Goal: Information Seeking & Learning: Learn about a topic

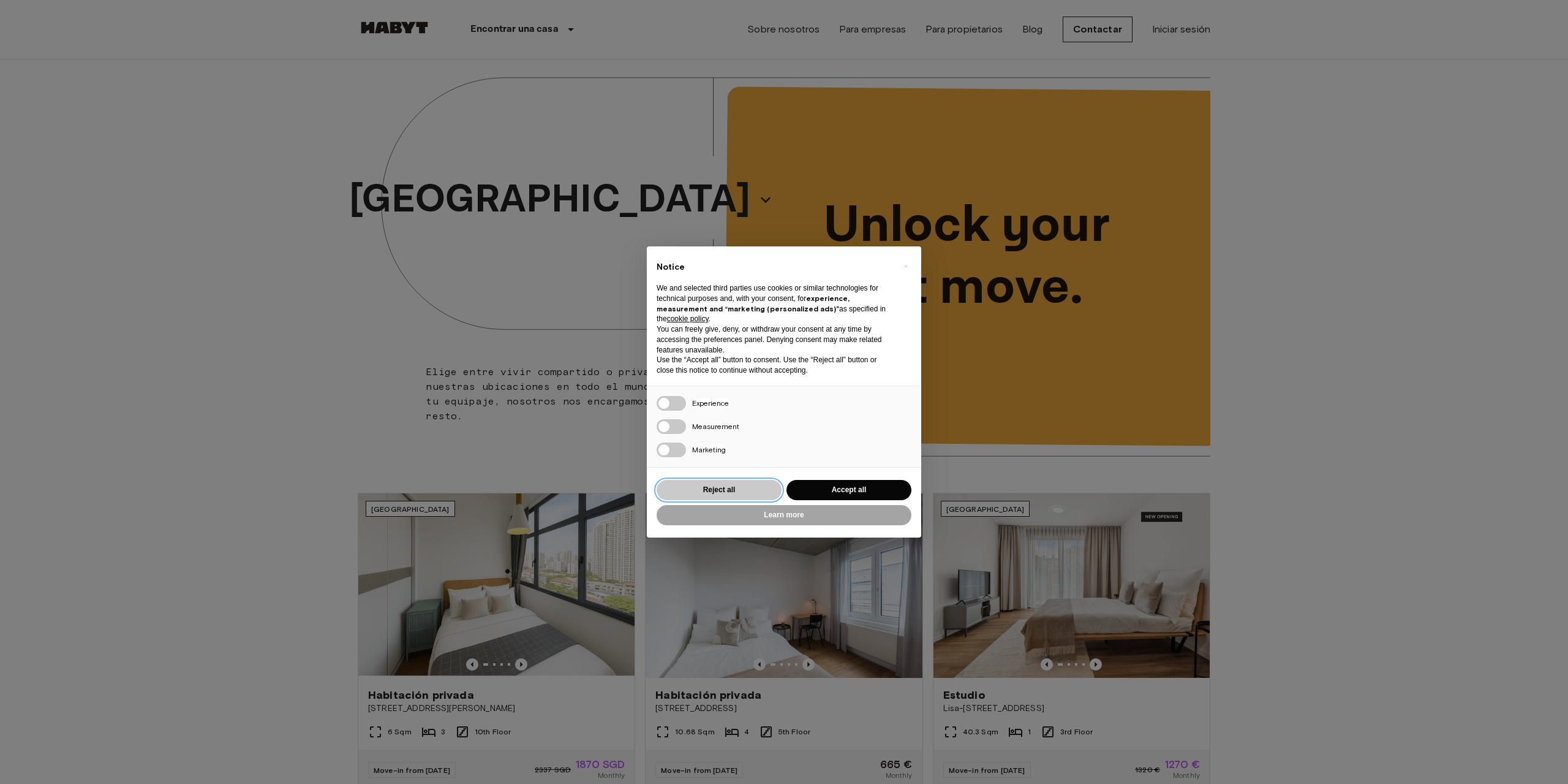
click at [750, 487] on button "Reject all" at bounding box center [719, 490] width 125 height 20
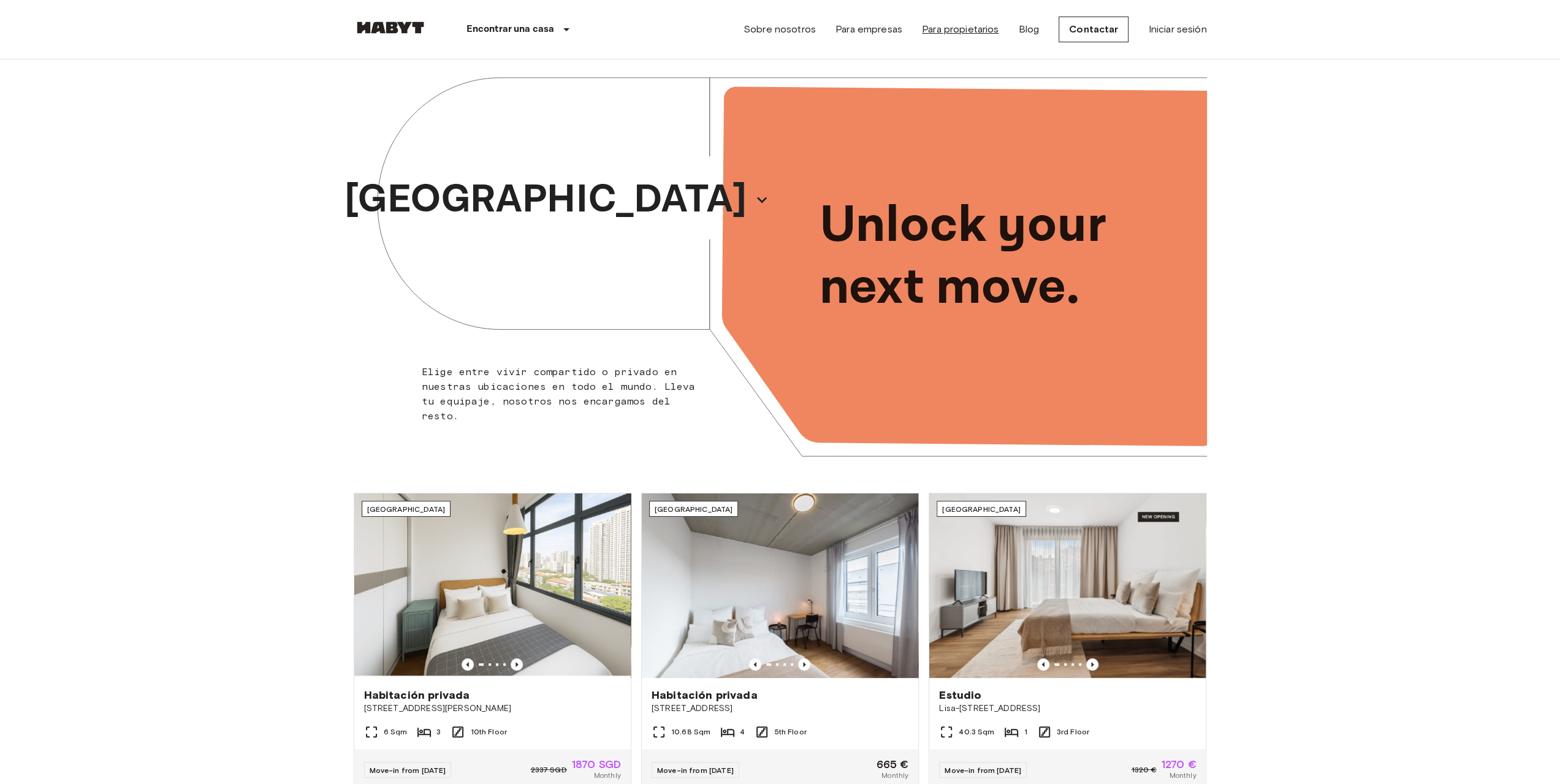
click at [976, 29] on link "Para propietarios" at bounding box center [961, 29] width 77 height 14
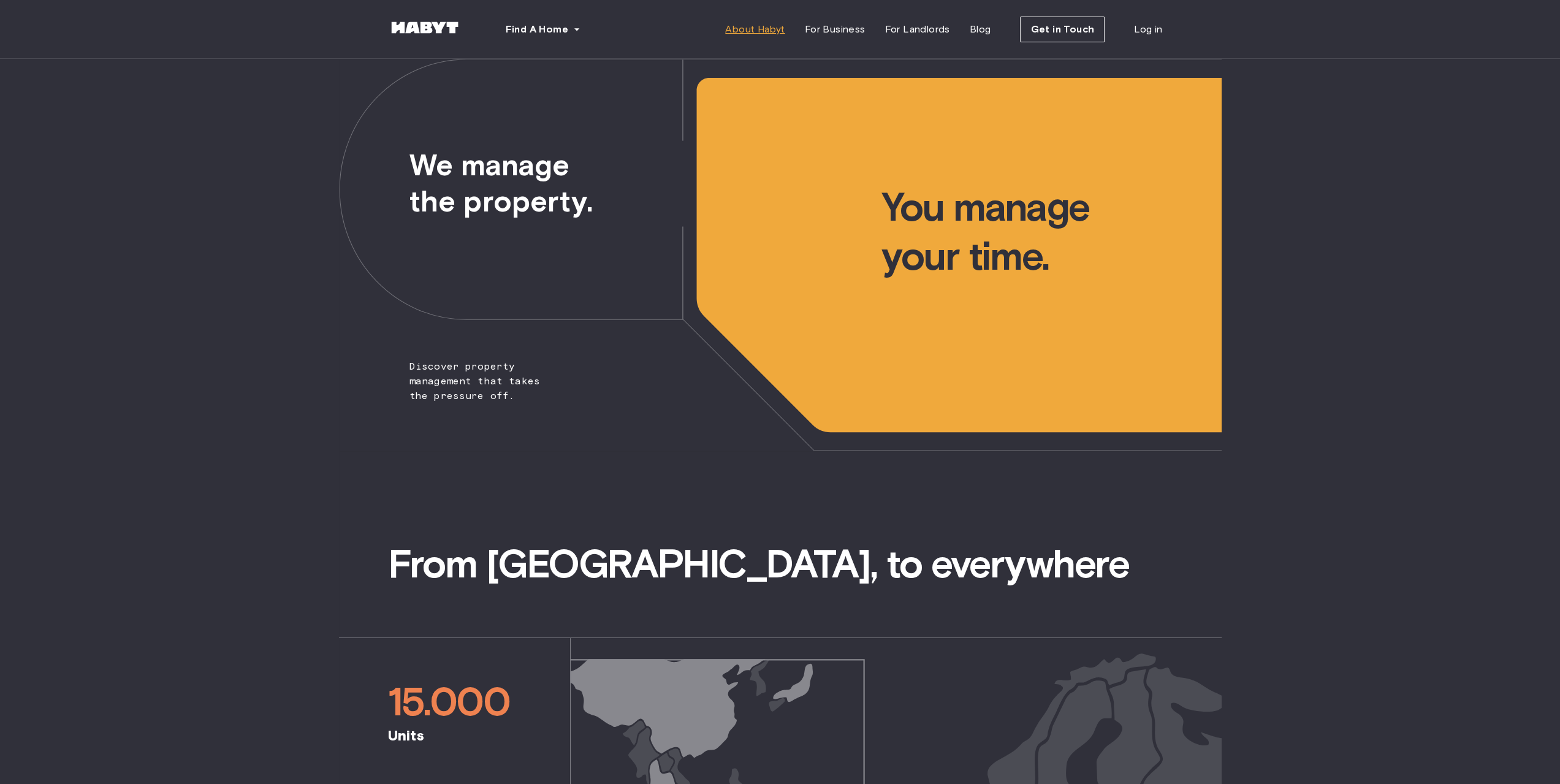
click at [758, 28] on span "About Habyt" at bounding box center [755, 29] width 60 height 14
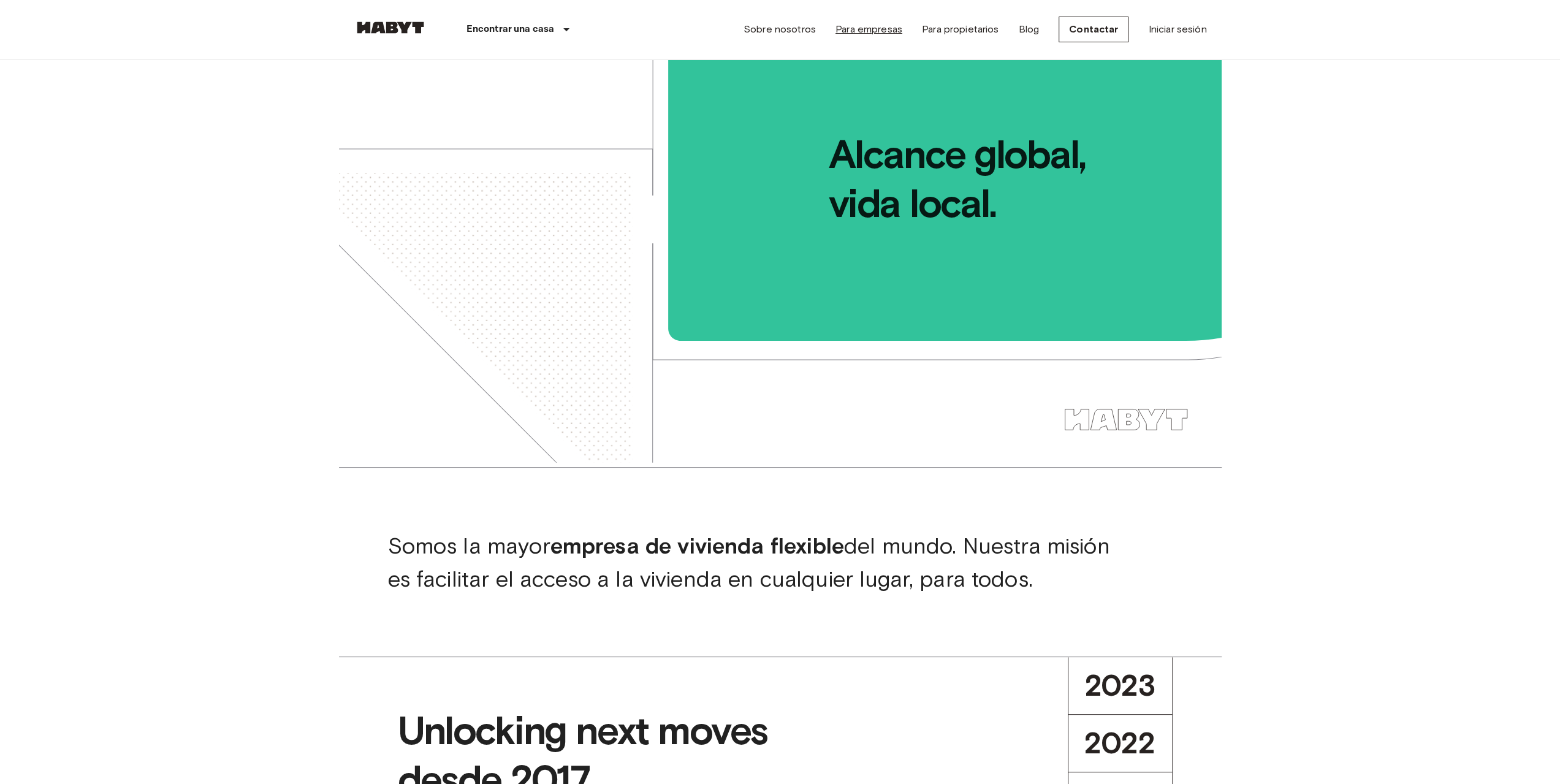
click at [841, 27] on link "Para empresas" at bounding box center [869, 29] width 67 height 14
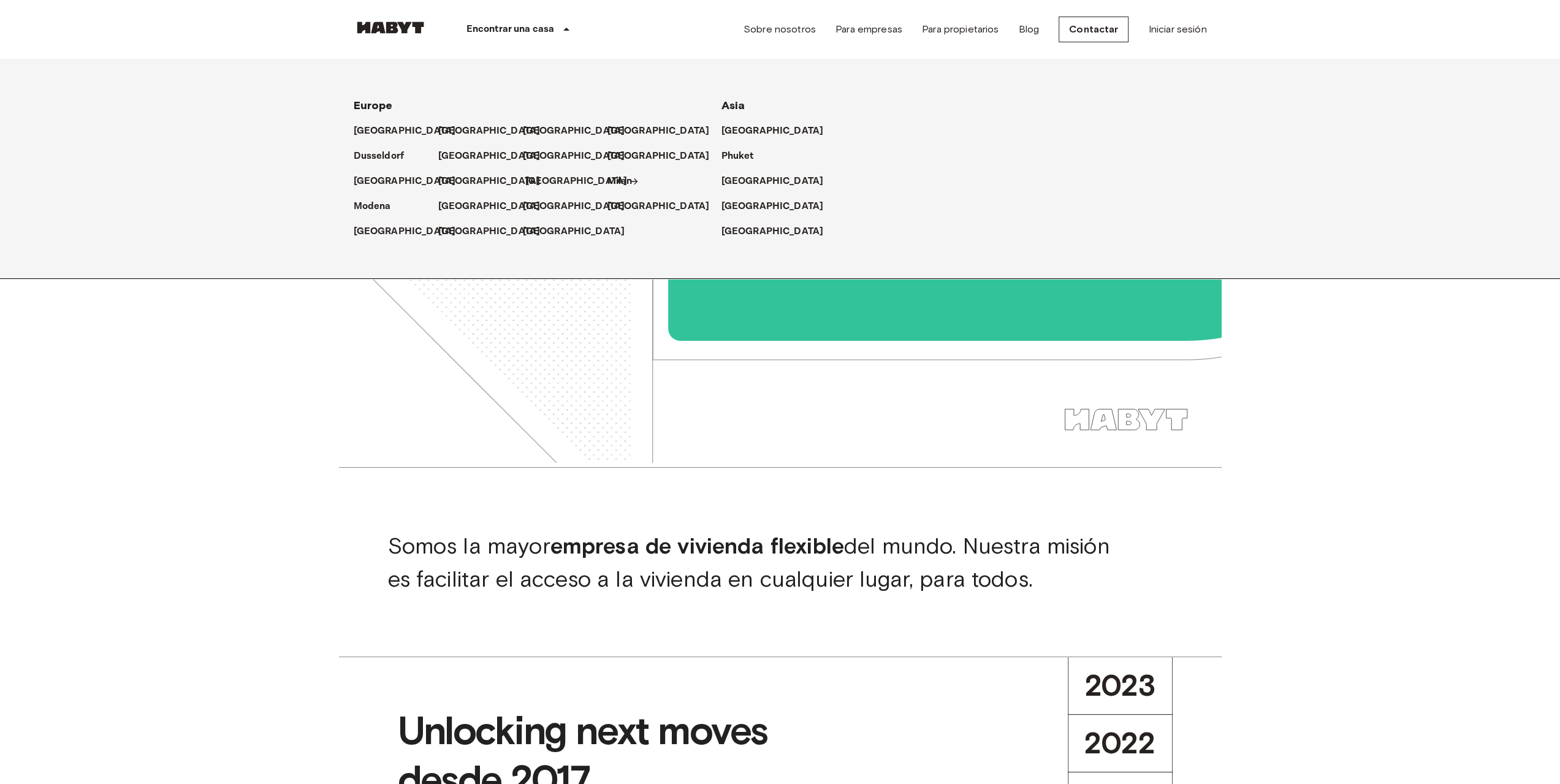
click at [537, 177] on p "[GEOGRAPHIC_DATA]" at bounding box center [576, 181] width 102 height 14
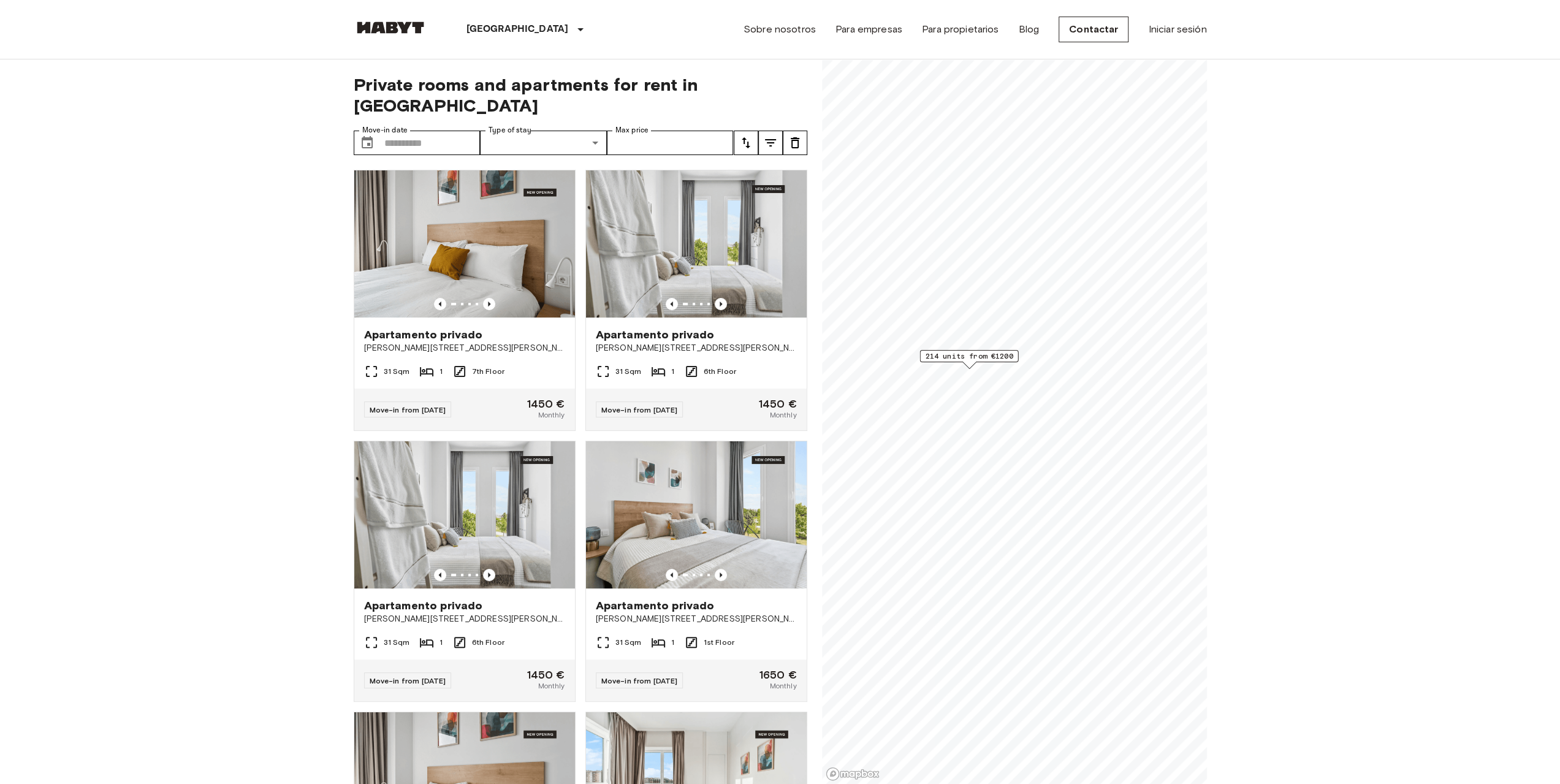
click at [986, 357] on span "214 units from €1200" at bounding box center [969, 356] width 88 height 11
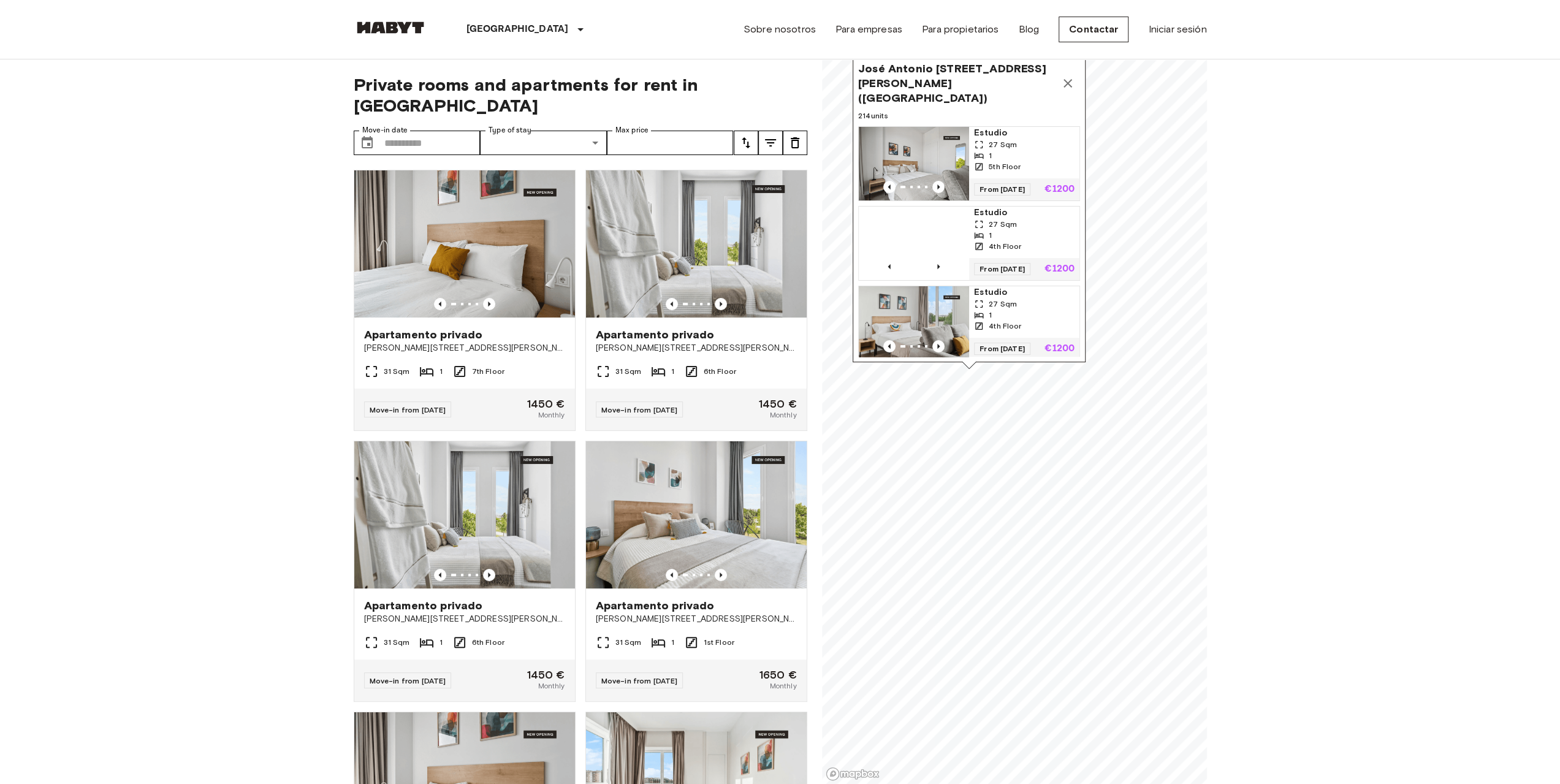
scroll to position [1144, 0]
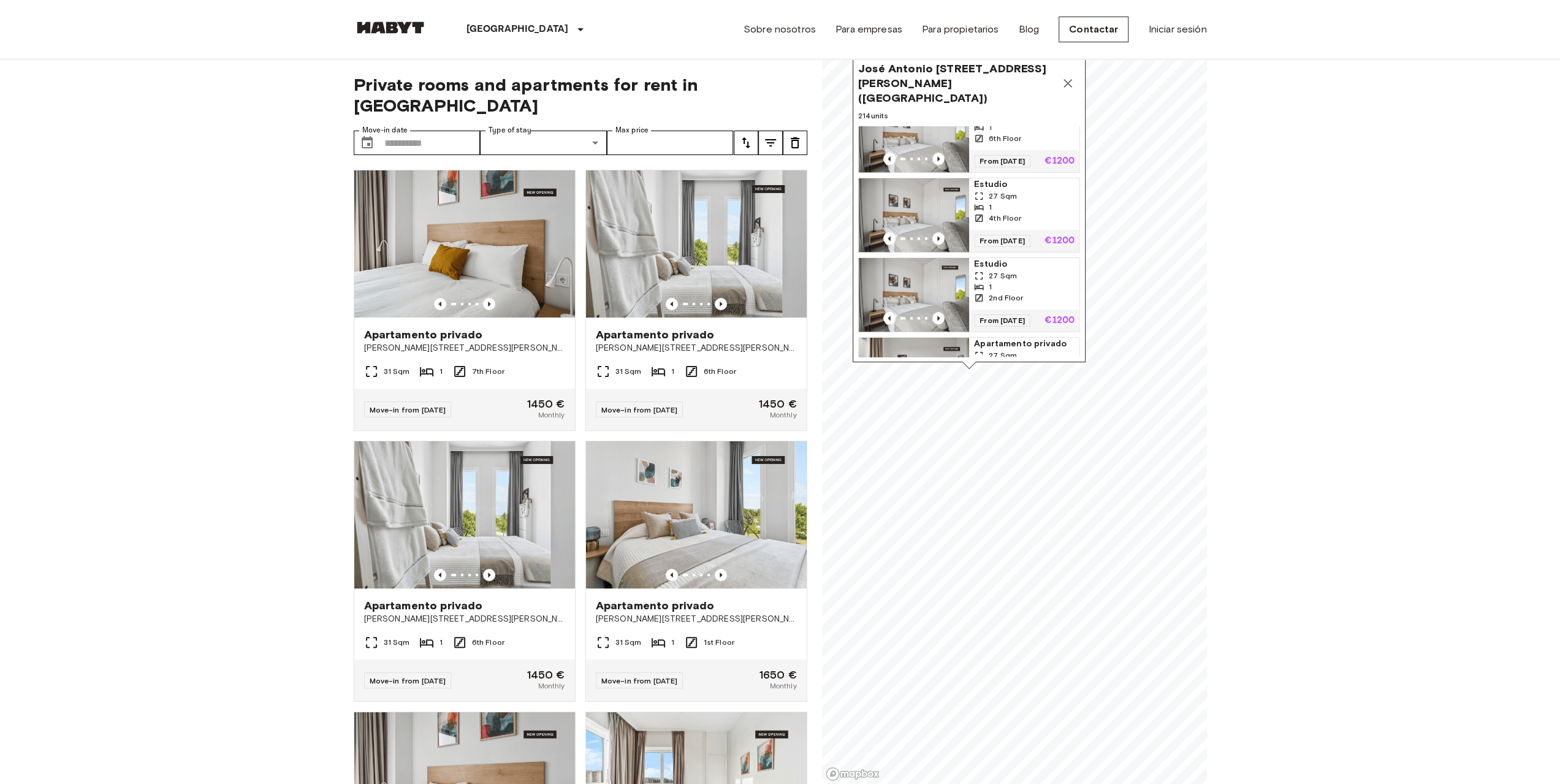
click at [1069, 79] on icon "Map marker" at bounding box center [1068, 83] width 9 height 9
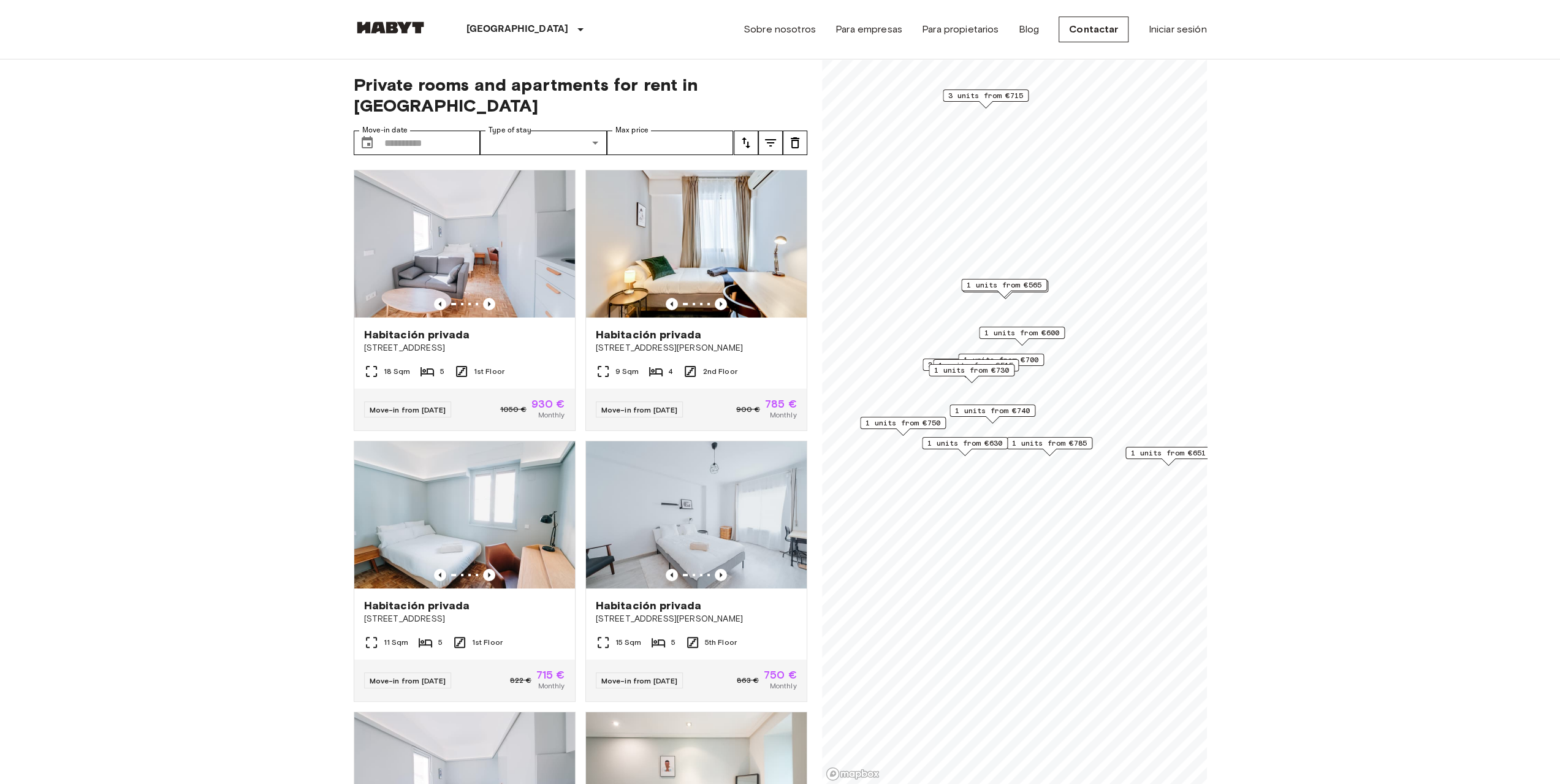
click at [375, 30] on img at bounding box center [390, 28] width 73 height 13
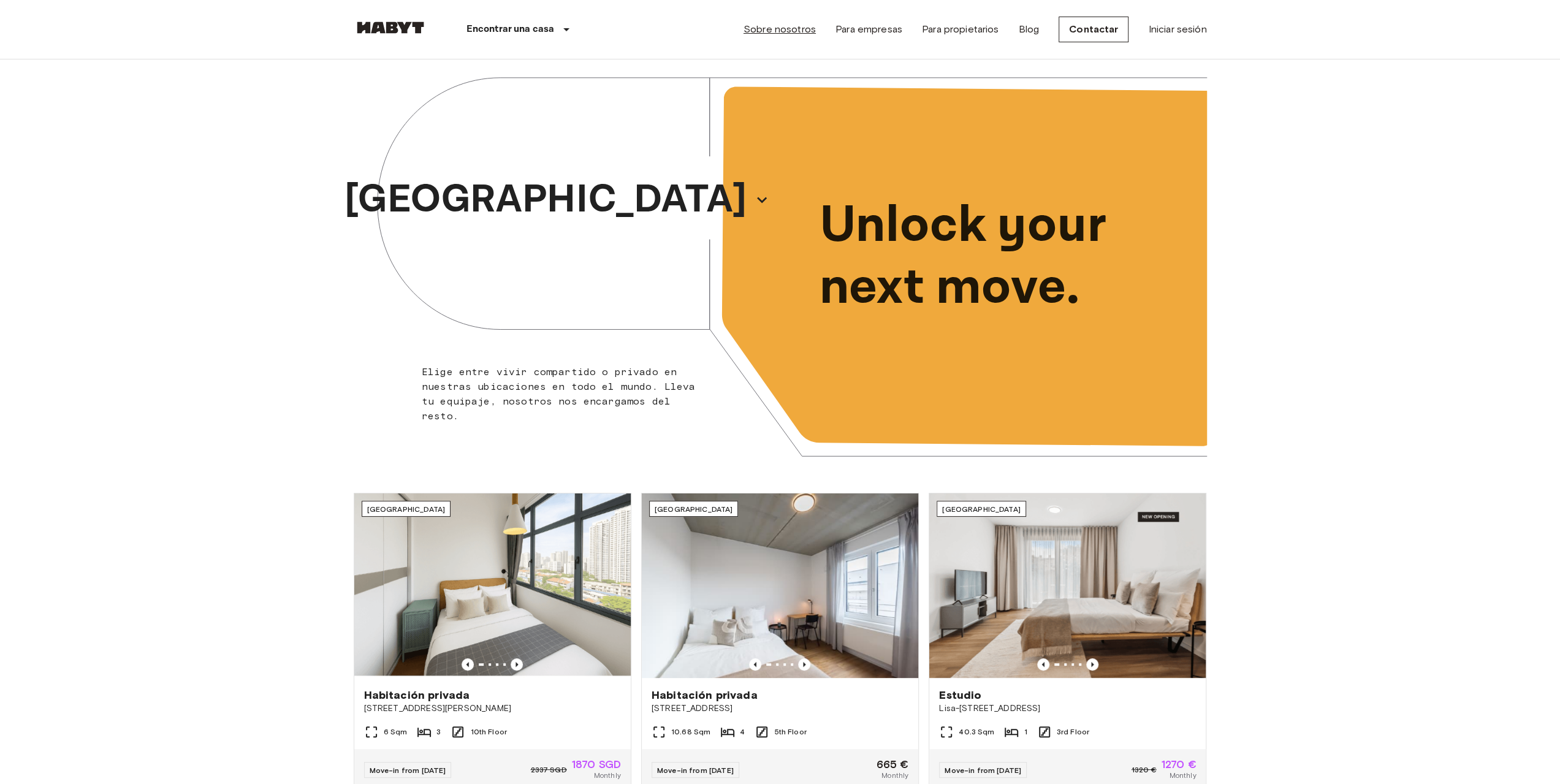
click at [809, 31] on link "Sobre nosotros" at bounding box center [779, 29] width 72 height 14
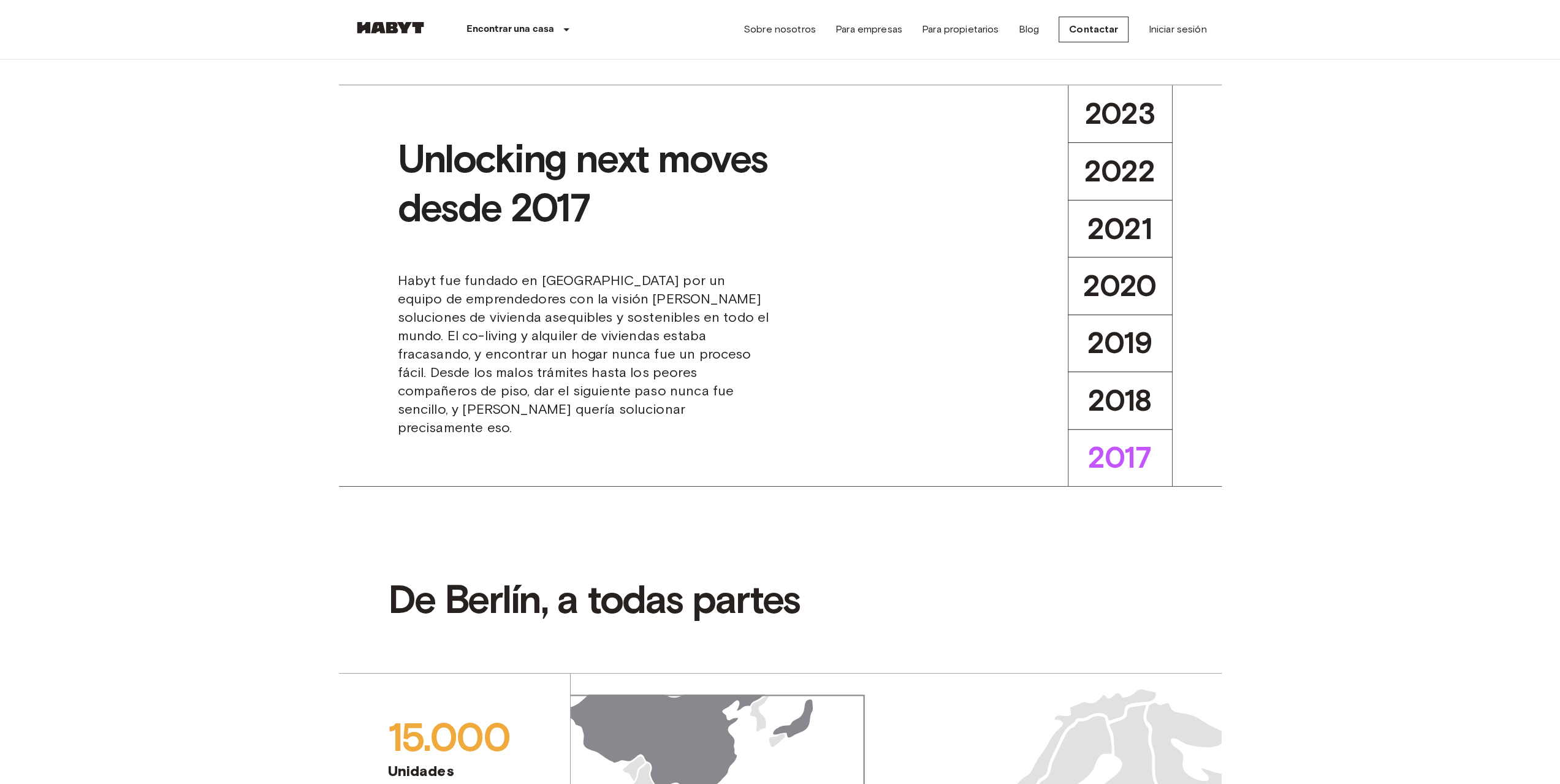
scroll to position [286, 0]
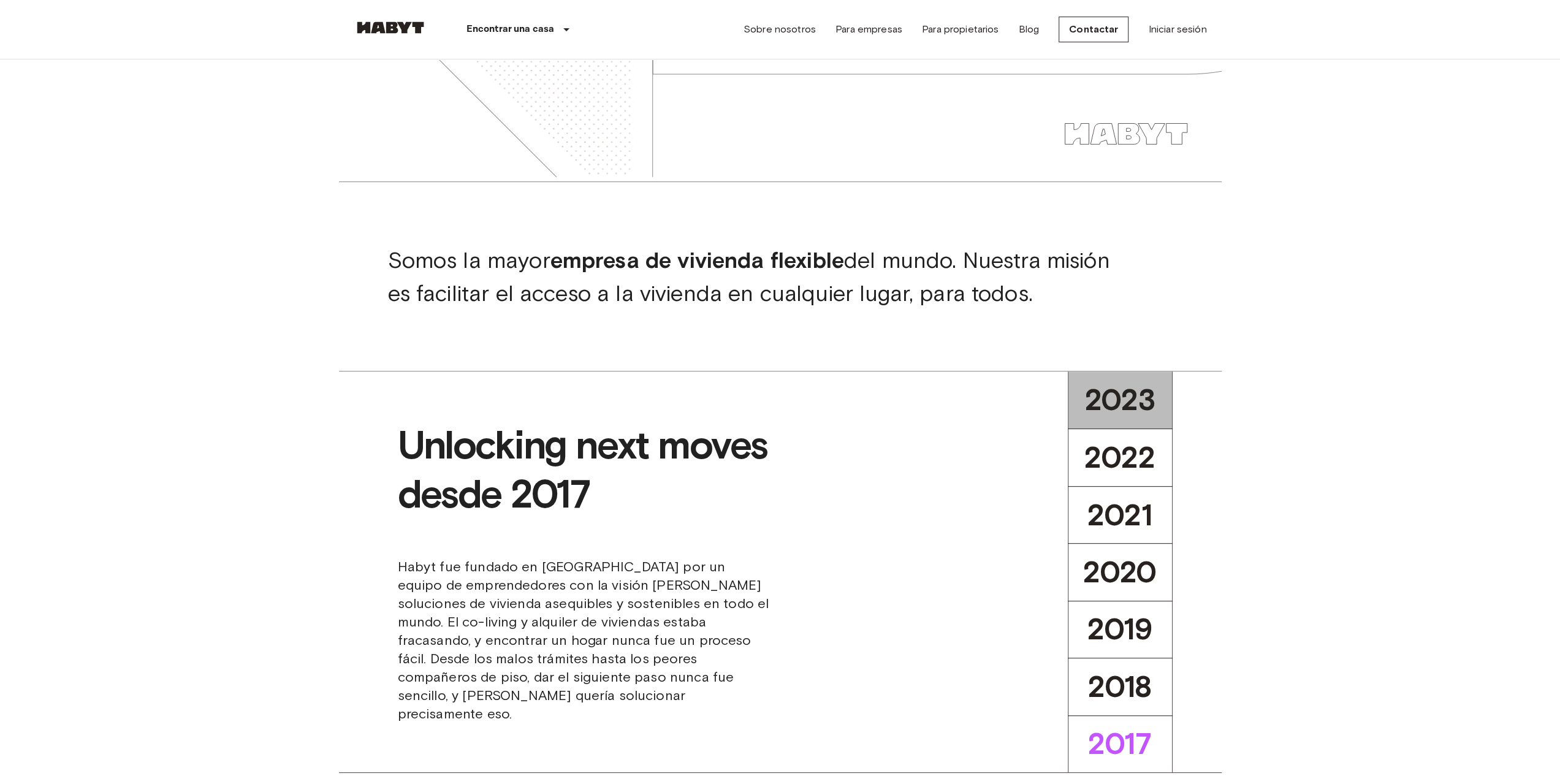
click at [1087, 404] on span "2023" at bounding box center [1120, 400] width 71 height 36
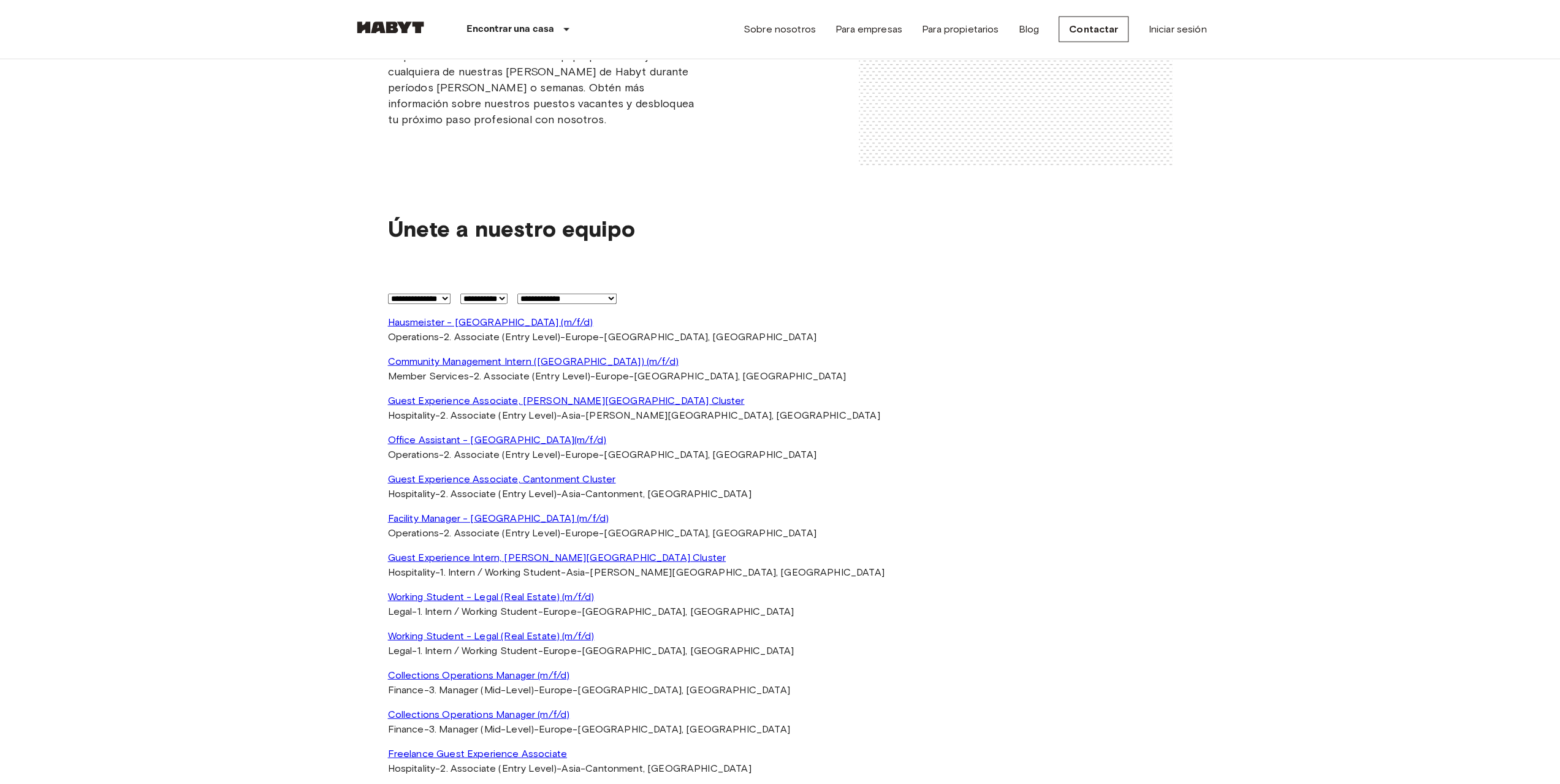
scroll to position [3974, 0]
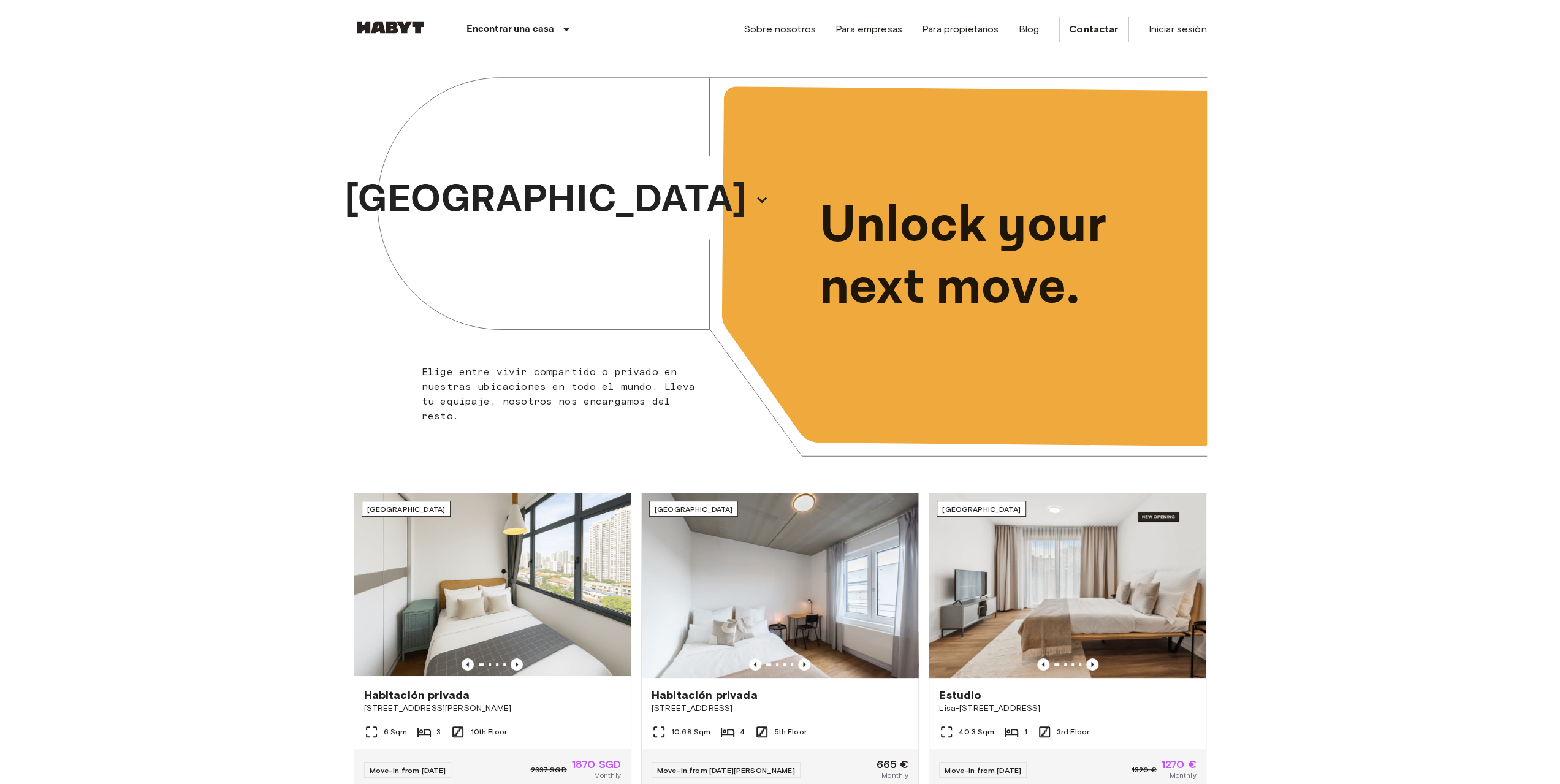
click at [406, 25] on img at bounding box center [390, 28] width 73 height 13
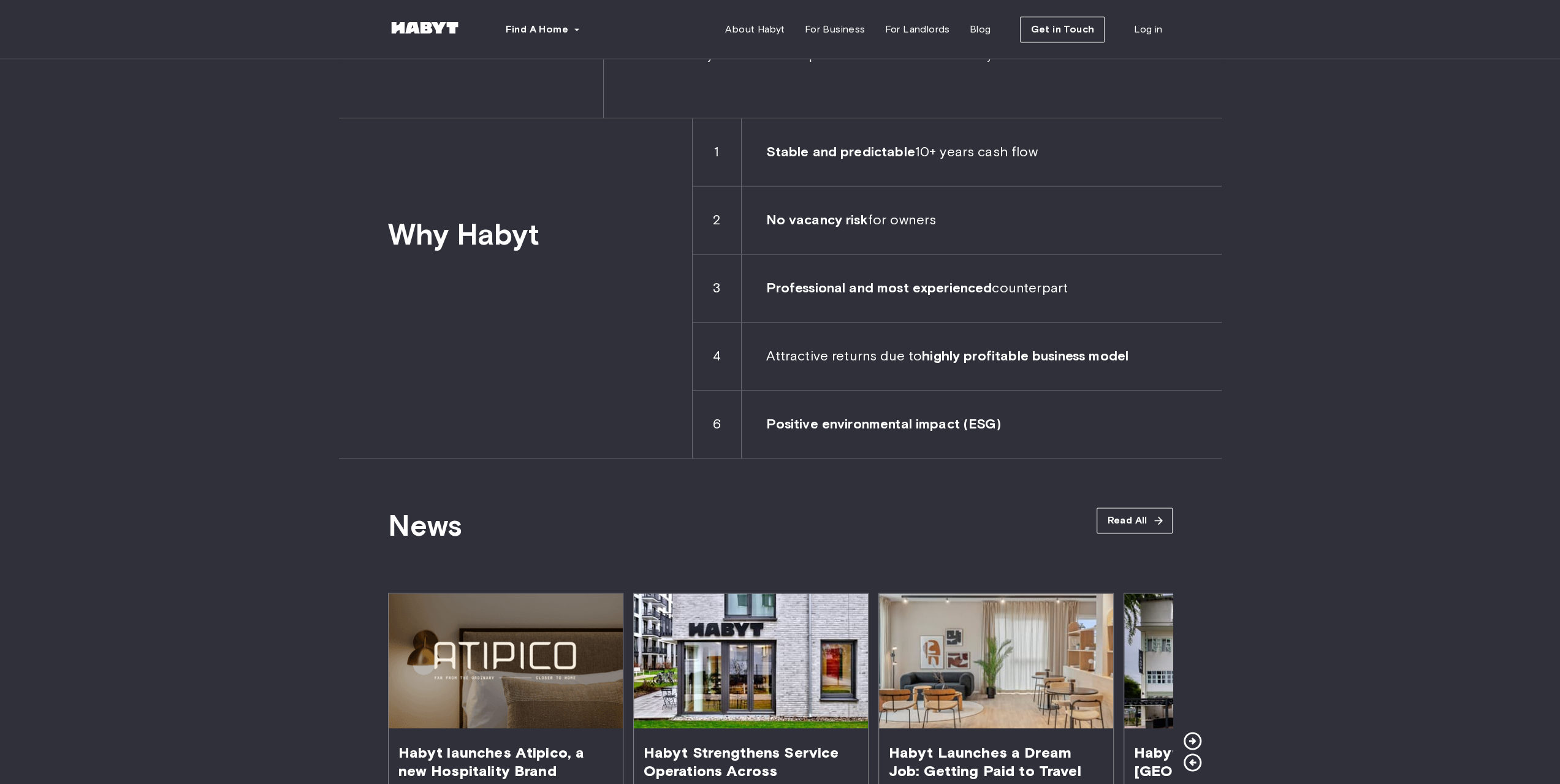
scroll to position [2001, 0]
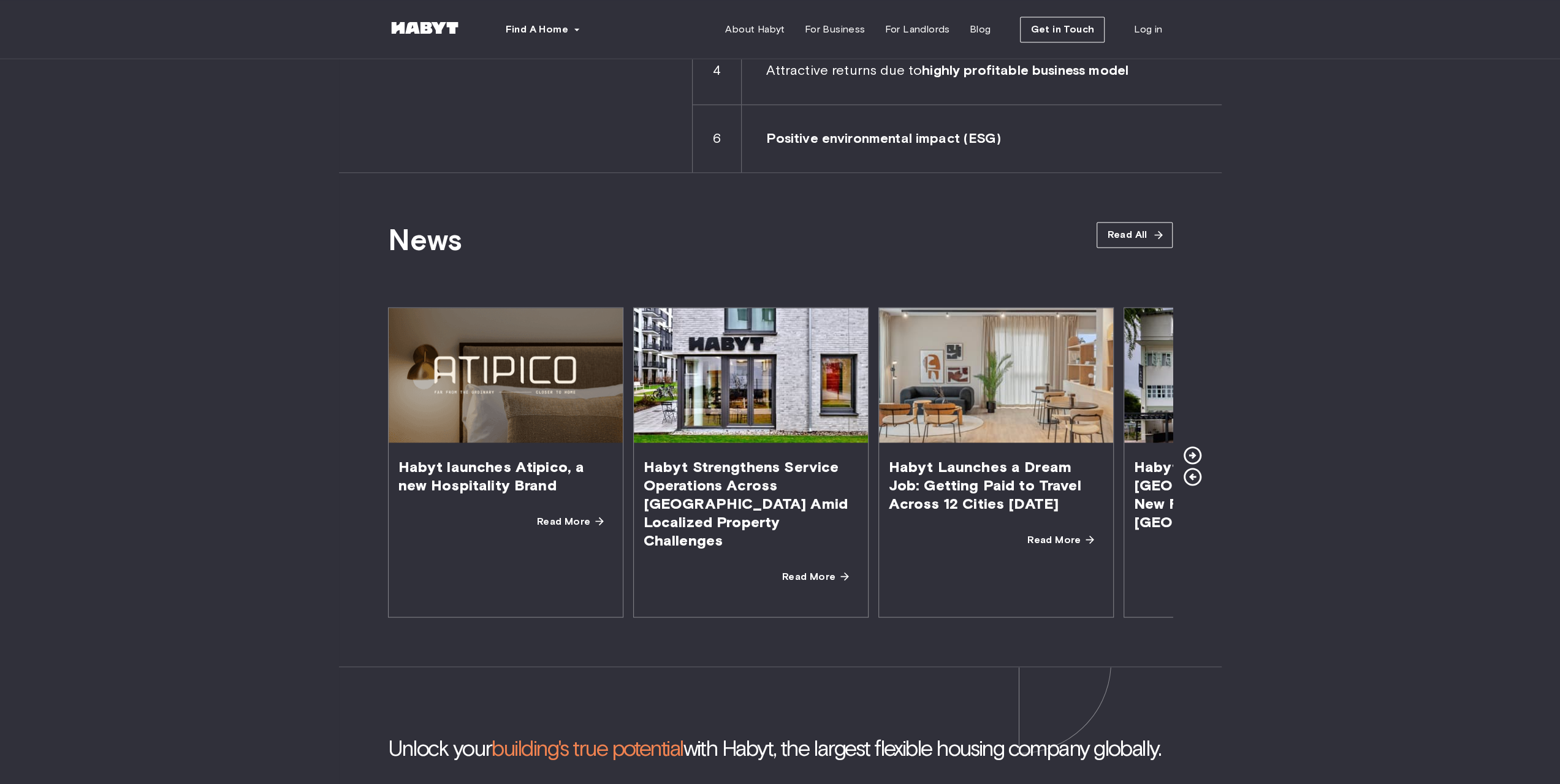
click at [1193, 446] on icon at bounding box center [1192, 455] width 18 height 18
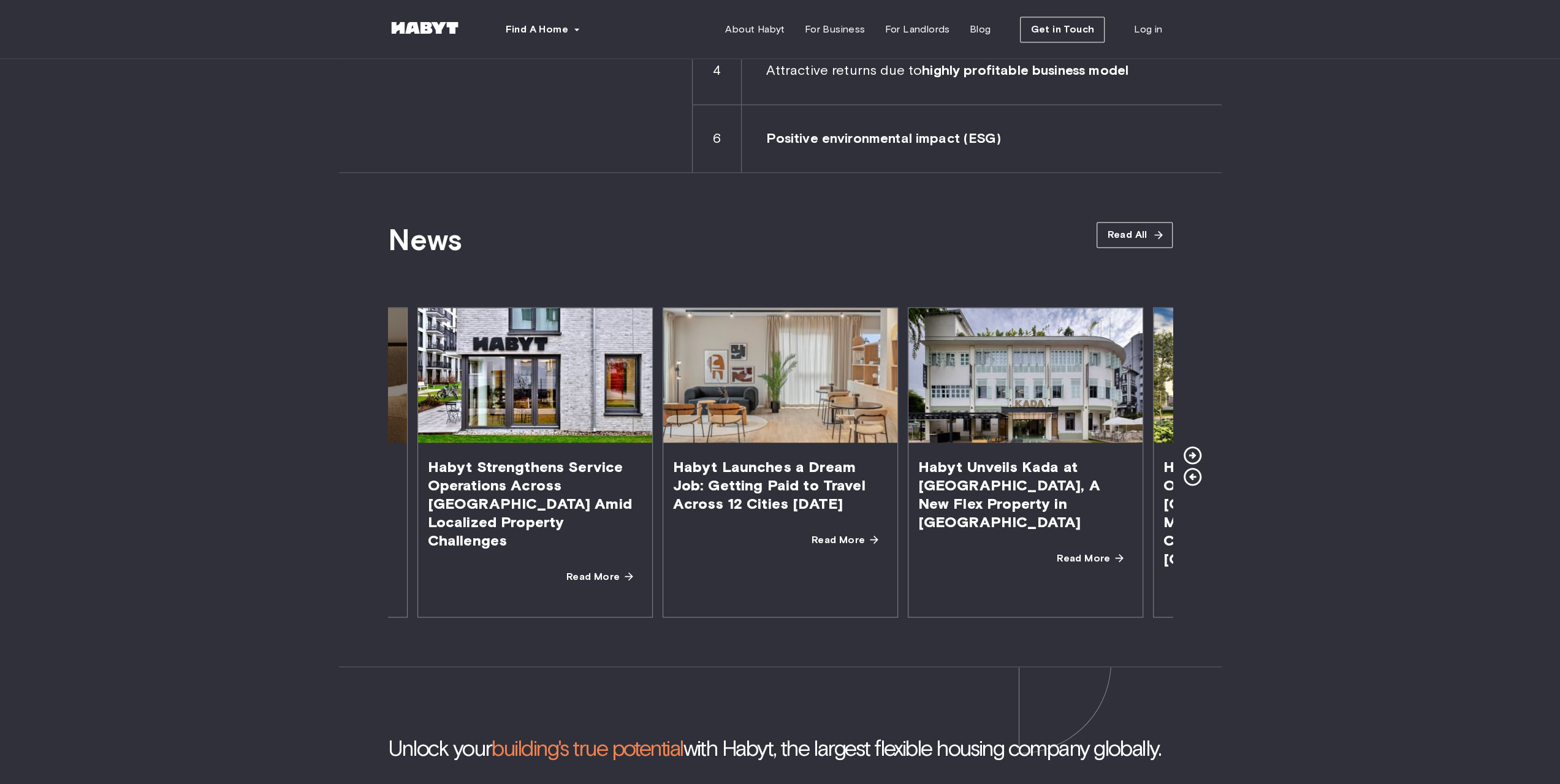
click at [1193, 446] on icon at bounding box center [1192, 455] width 18 height 18
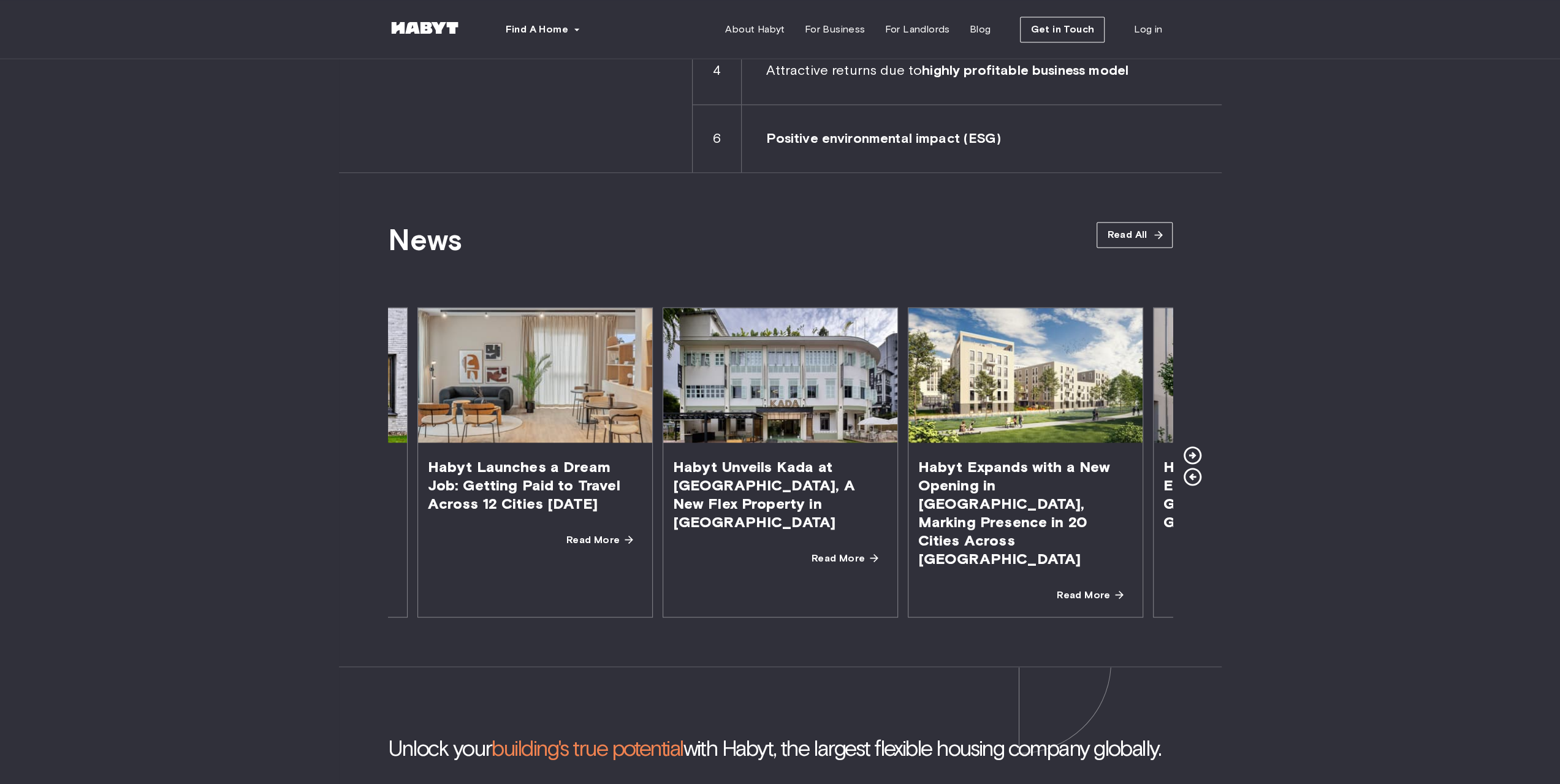
click at [1193, 446] on icon at bounding box center [1192, 455] width 18 height 18
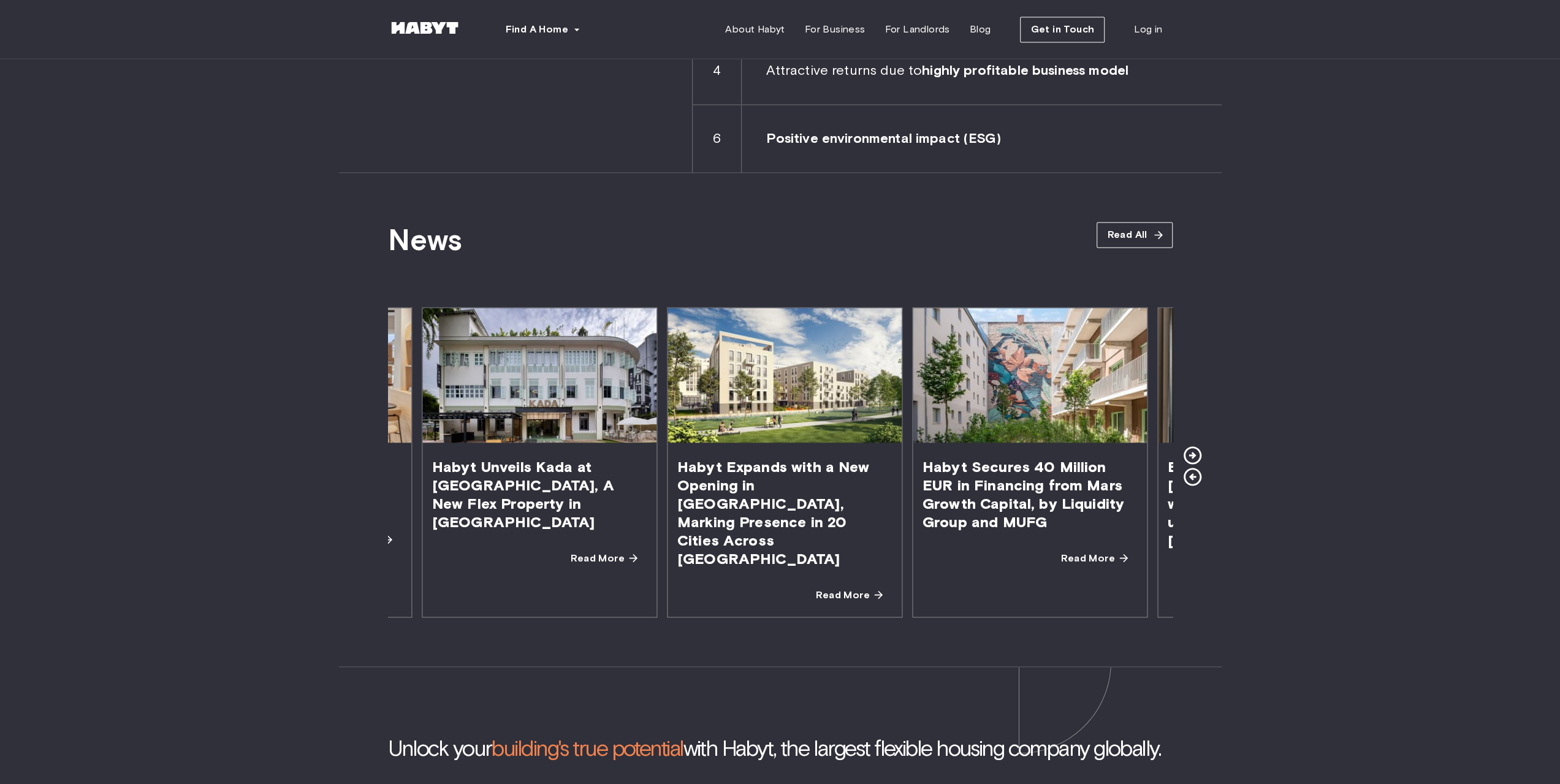
click at [1193, 446] on icon at bounding box center [1192, 455] width 18 height 18
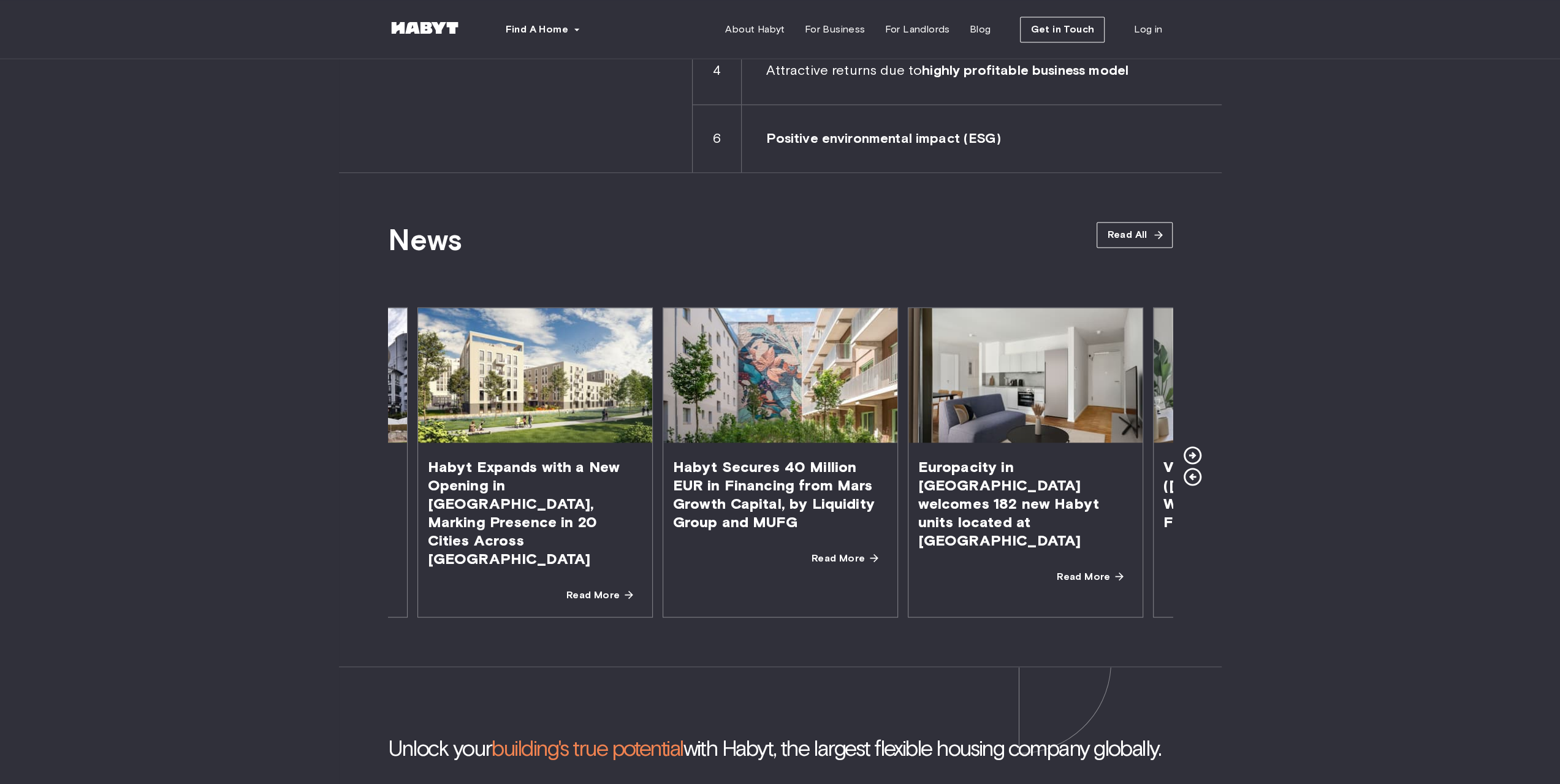
click at [1193, 446] on icon at bounding box center [1192, 455] width 18 height 18
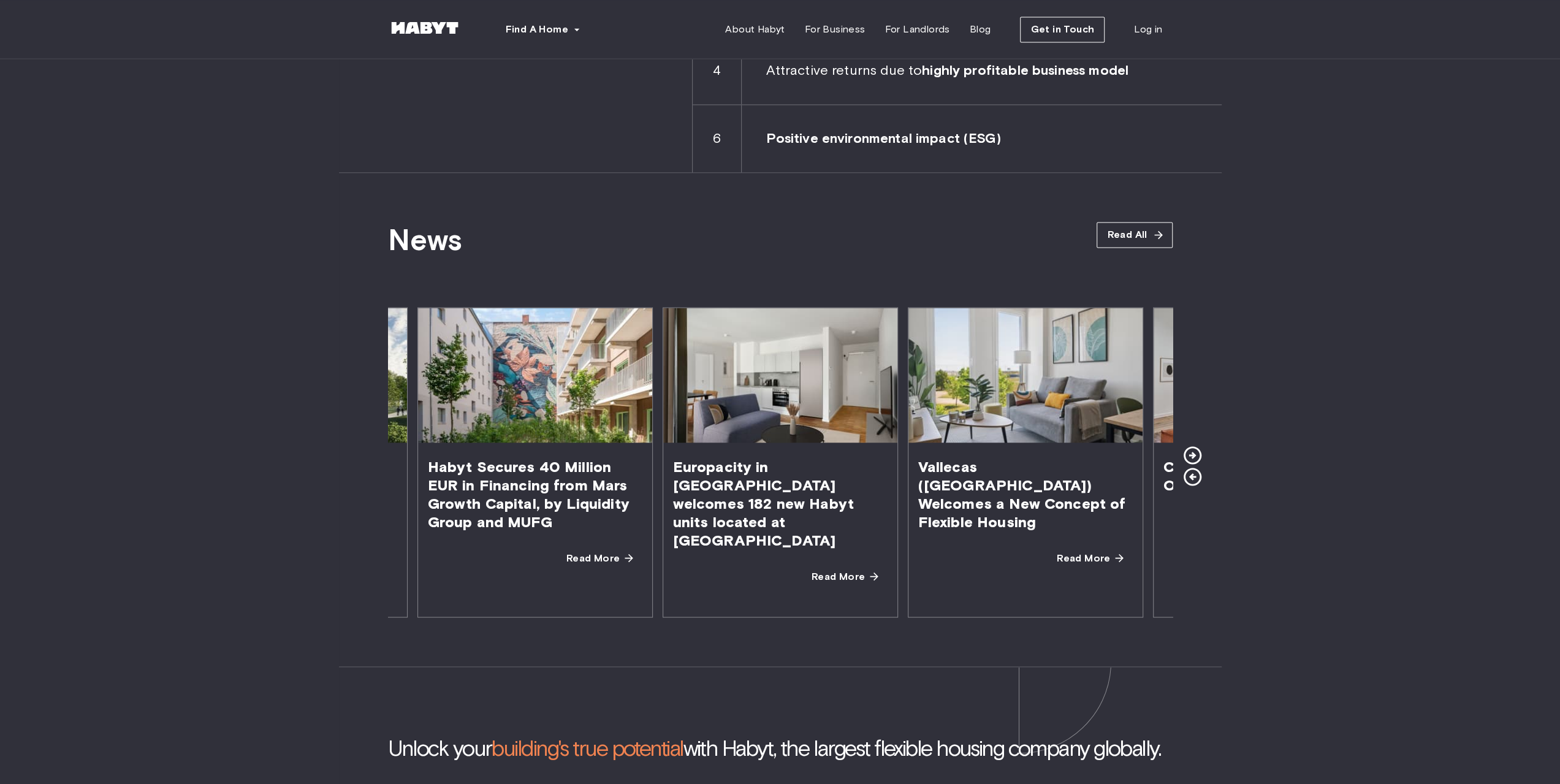
click at [1193, 446] on icon at bounding box center [1192, 455] width 18 height 18
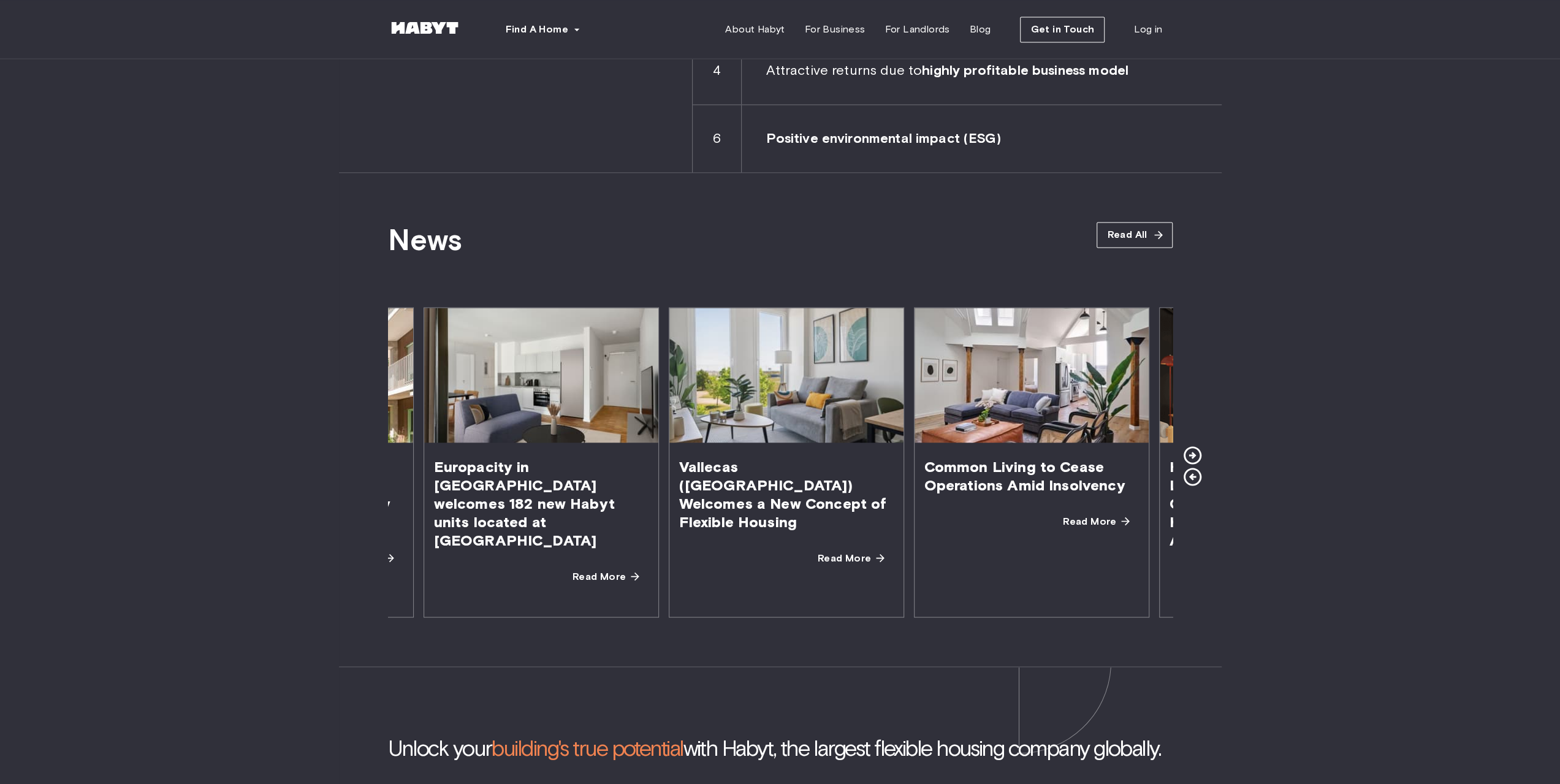
click at [1193, 446] on icon at bounding box center [1192, 455] width 18 height 18
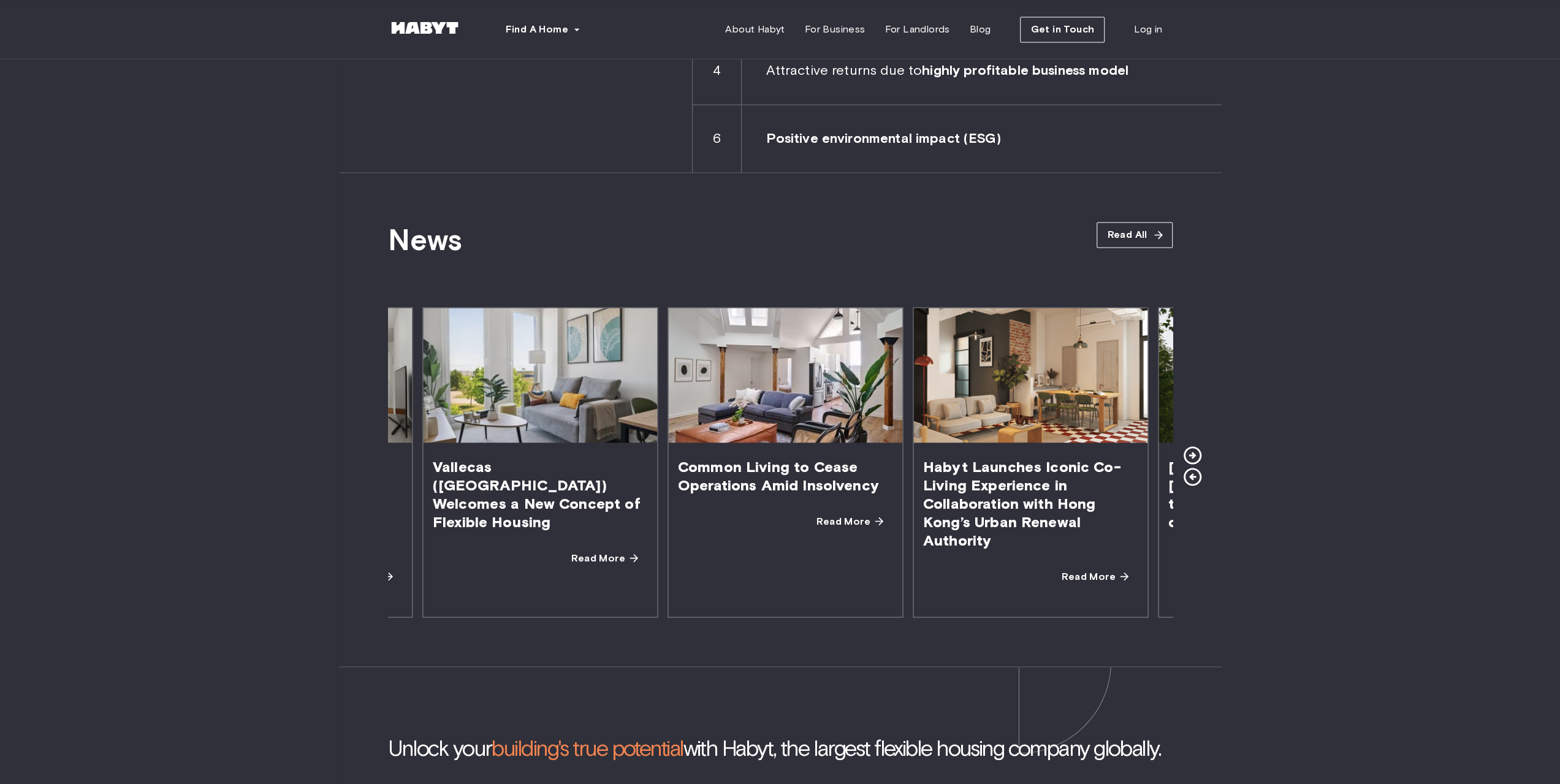
click at [1193, 446] on icon at bounding box center [1192, 455] width 18 height 18
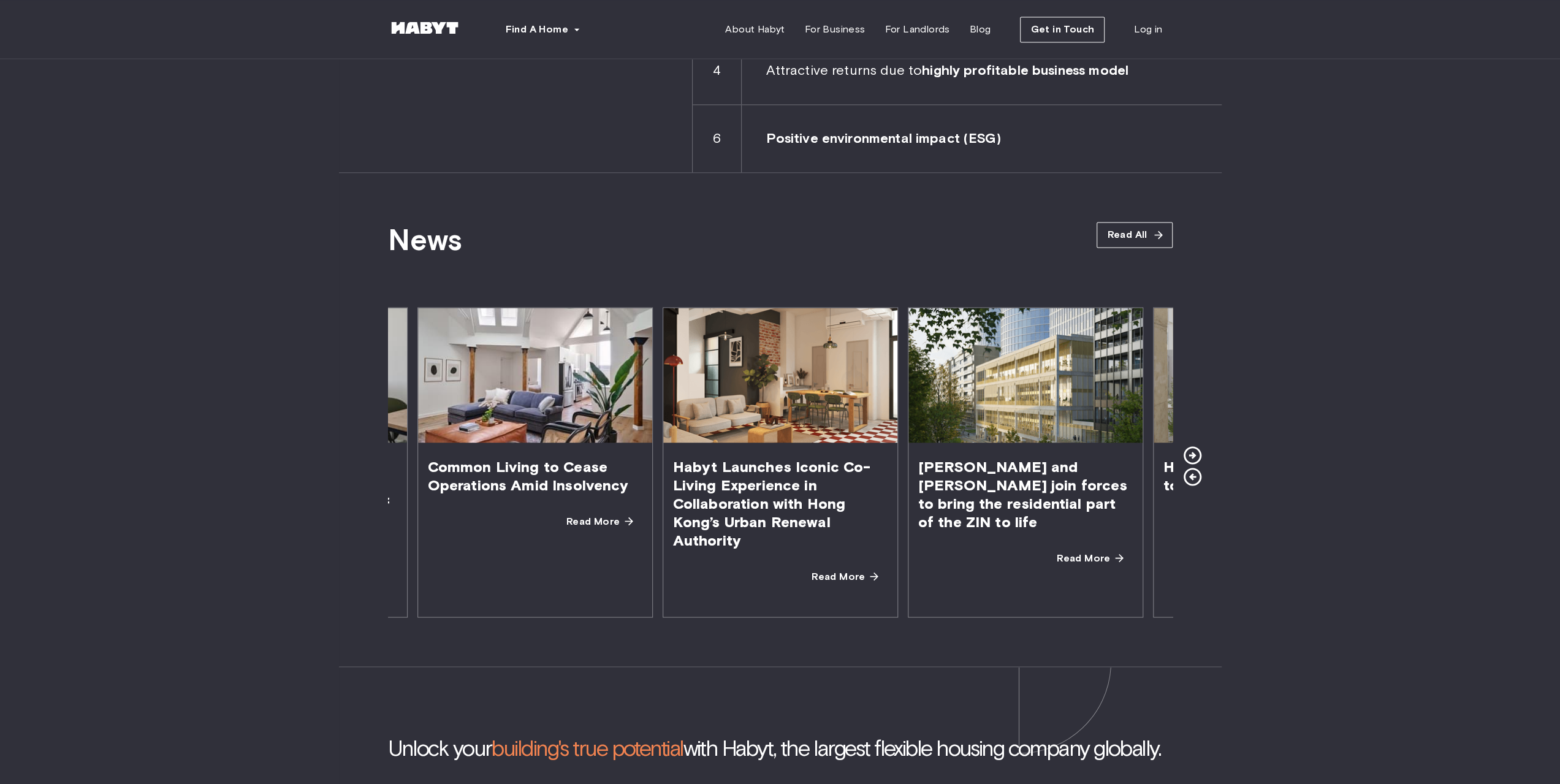
click at [426, 25] on img at bounding box center [424, 28] width 73 height 13
